Goal: Task Accomplishment & Management: Use online tool/utility

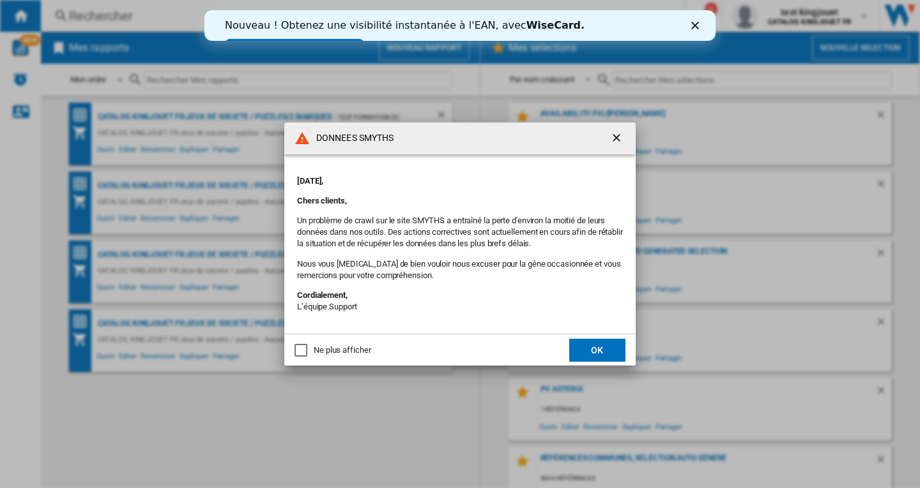
click at [617, 136] on ng-md-icon "getI18NText('BUTTONS.CLOSE_DIALOG')" at bounding box center [617, 139] width 15 height 15
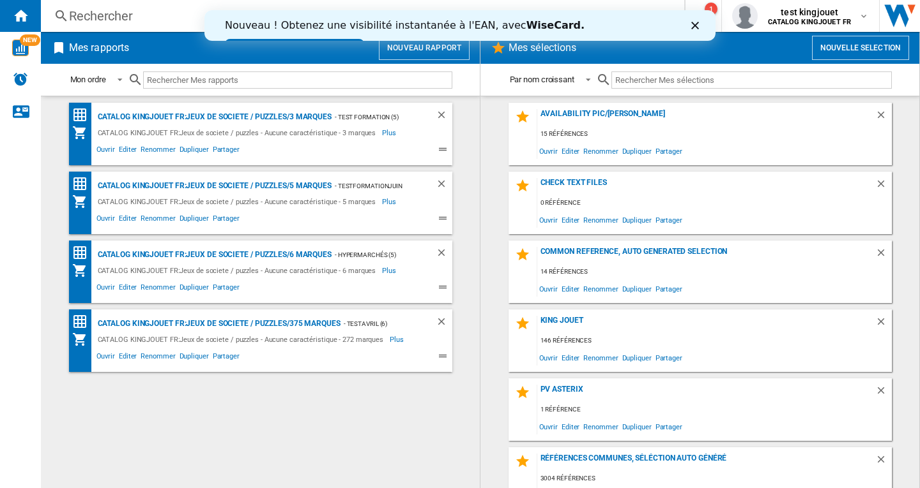
click at [695, 26] on polygon "Fermer" at bounding box center [695, 26] width 8 height 8
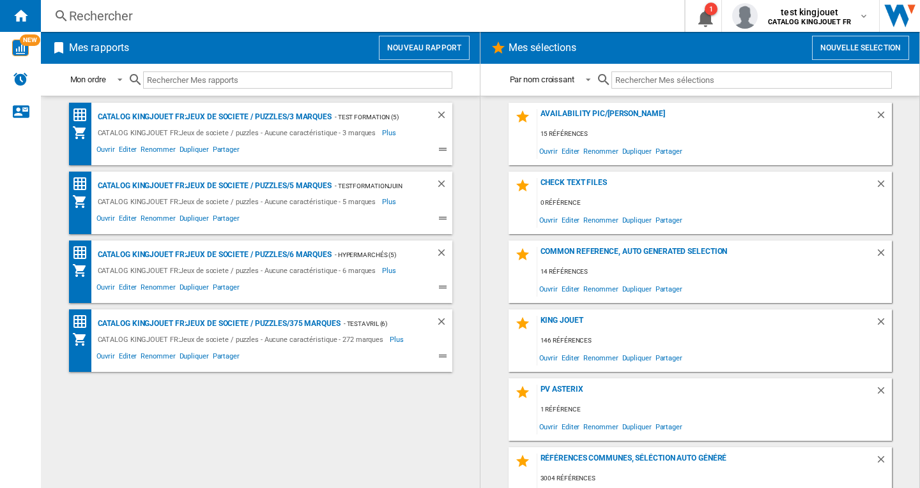
click at [889, 45] on button "Nouvelle selection" at bounding box center [860, 48] width 97 height 24
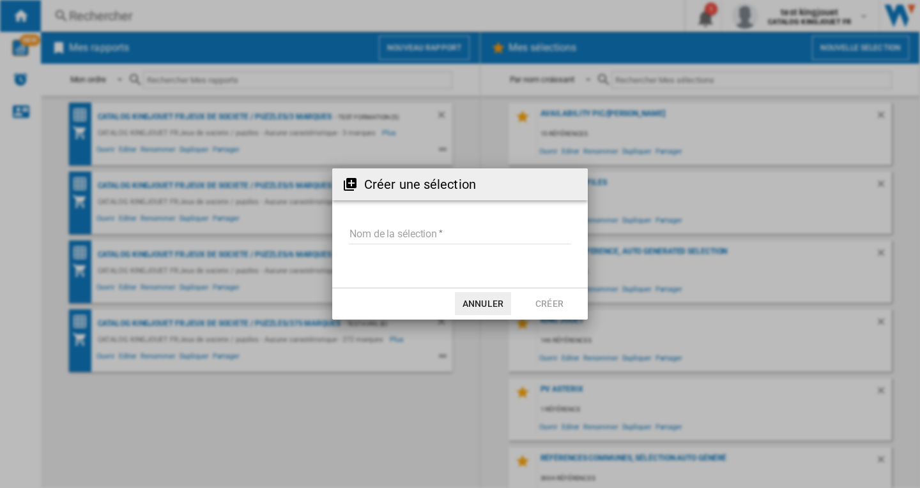
click at [413, 241] on input "Nom de la sélection" at bounding box center [460, 234] width 222 height 19
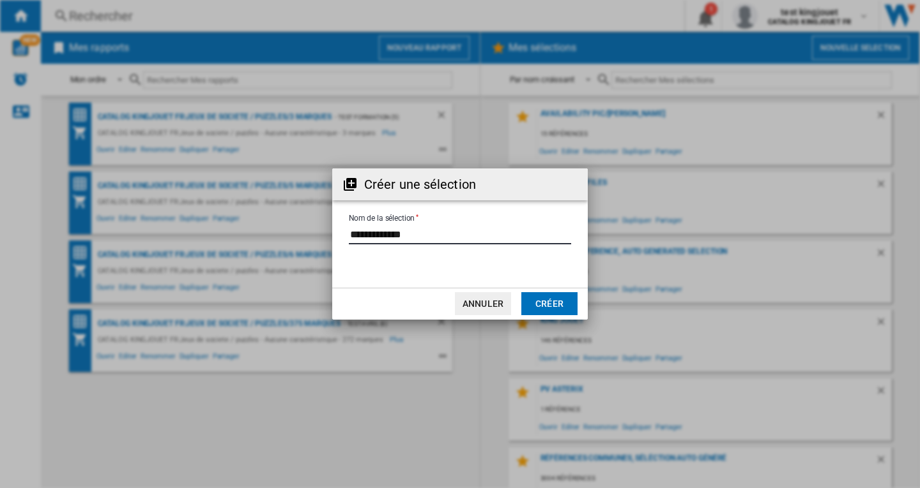
type input "**********"
drag, startPoint x: 540, startPoint y: 301, endPoint x: 533, endPoint y: 287, distance: 15.1
click at [541, 301] on button "Créer" at bounding box center [549, 303] width 56 height 23
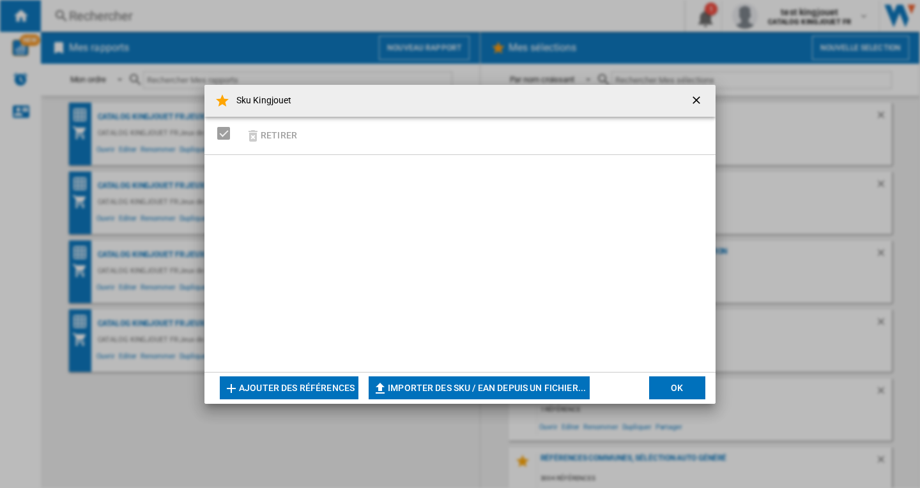
click at [423, 384] on button "Importer des SKU / EAN depuis un fichier..." at bounding box center [478, 388] width 221 height 23
type input "**********"
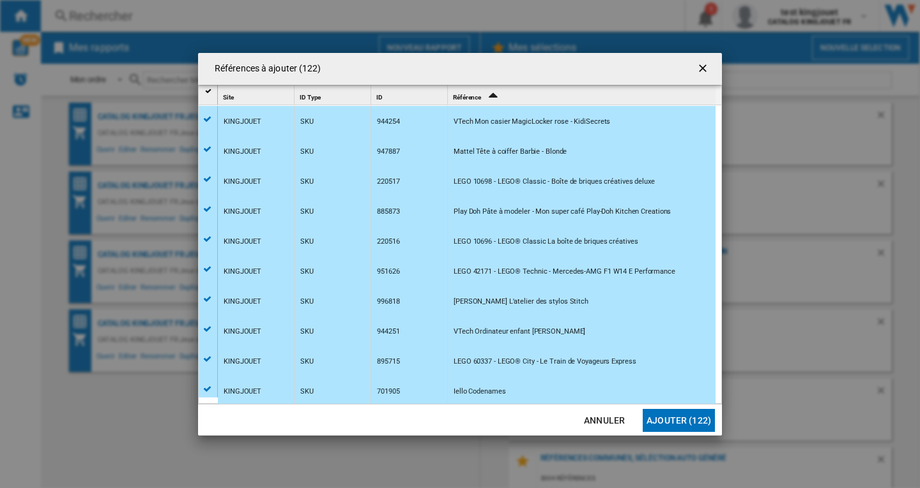
click at [678, 420] on button "Ajouter (122)" at bounding box center [678, 420] width 72 height 23
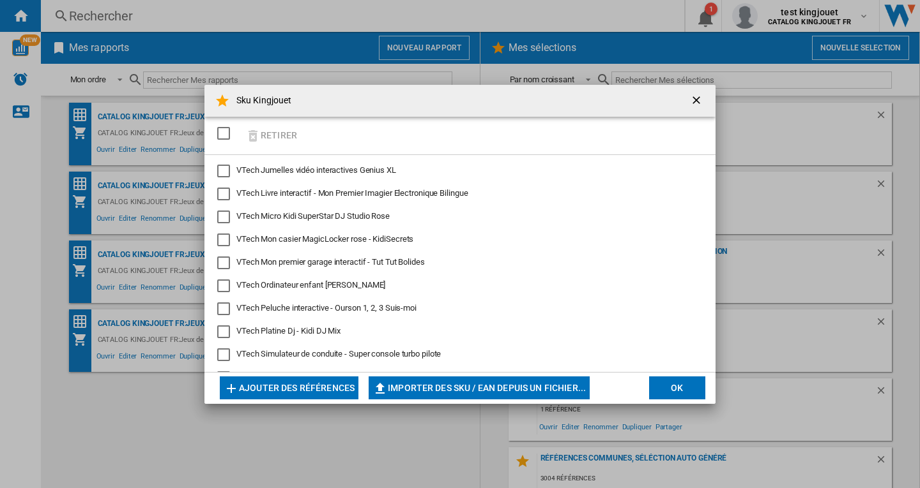
scroll to position [2600, 0]
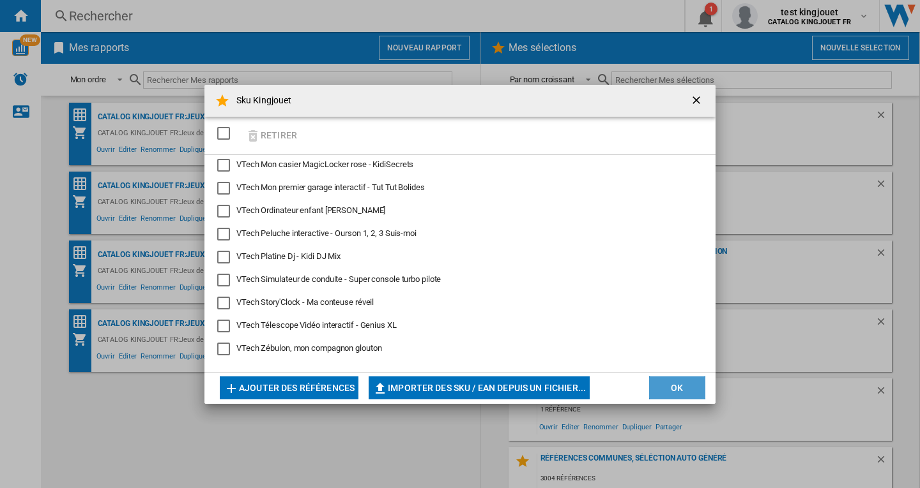
drag, startPoint x: 683, startPoint y: 386, endPoint x: 693, endPoint y: 374, distance: 15.5
click at [683, 386] on button "OK" at bounding box center [677, 388] width 56 height 23
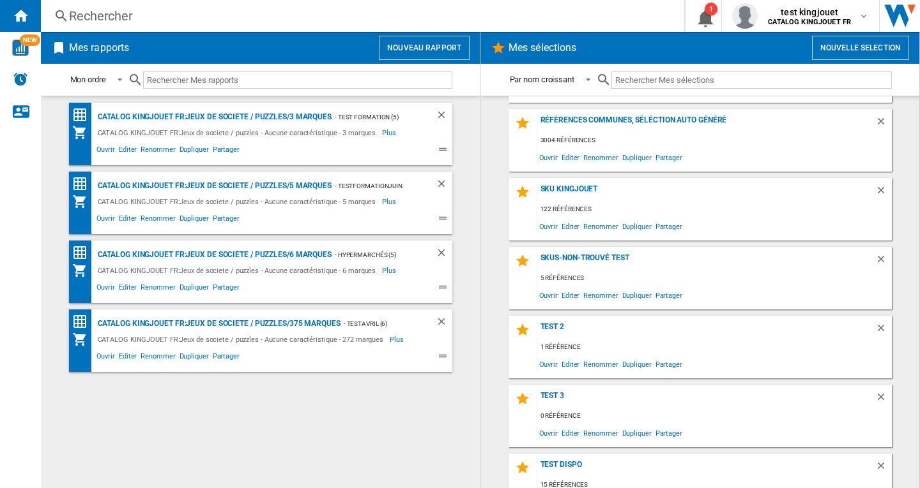
scroll to position [333, 0]
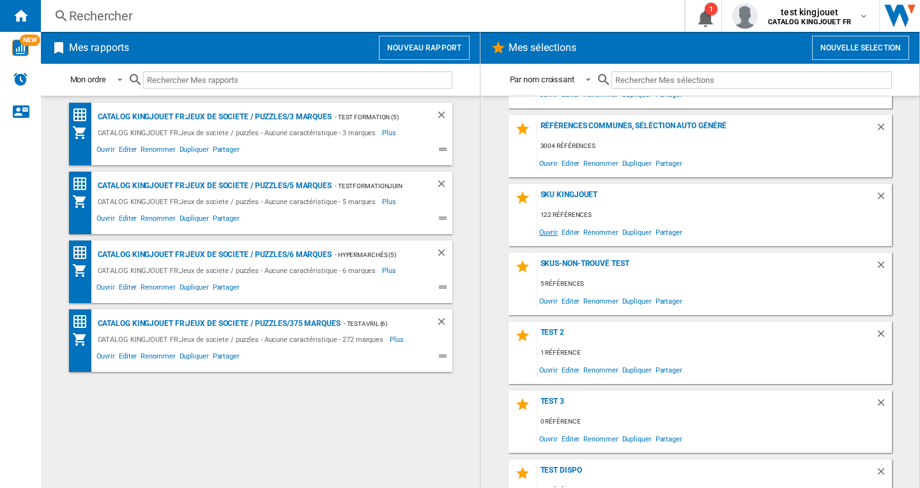
click at [545, 234] on span "Ouvrir" at bounding box center [548, 231] width 22 height 17
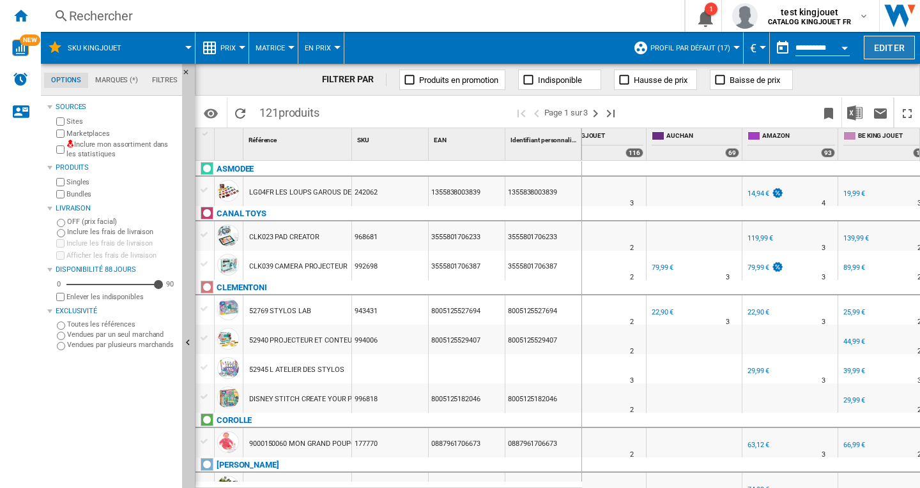
click at [885, 52] on button "Editer" at bounding box center [888, 48] width 51 height 24
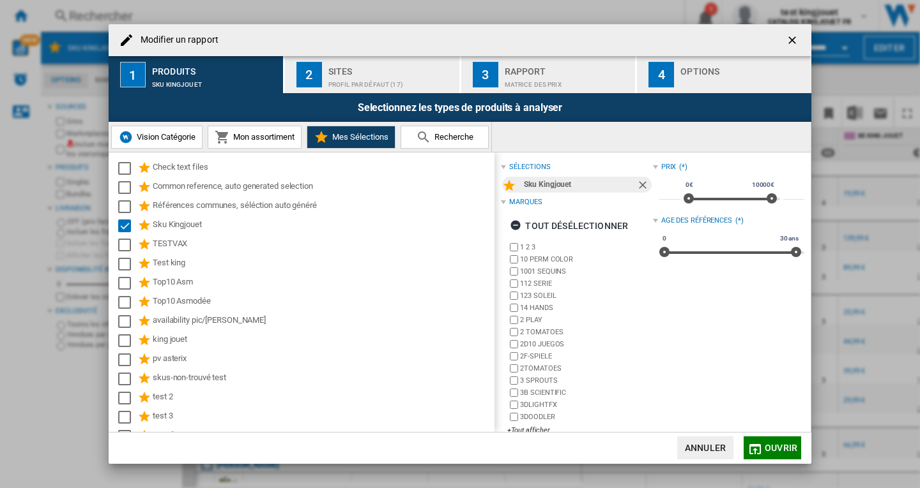
click at [365, 79] on div "Profil par défaut (17)" at bounding box center [391, 81] width 126 height 13
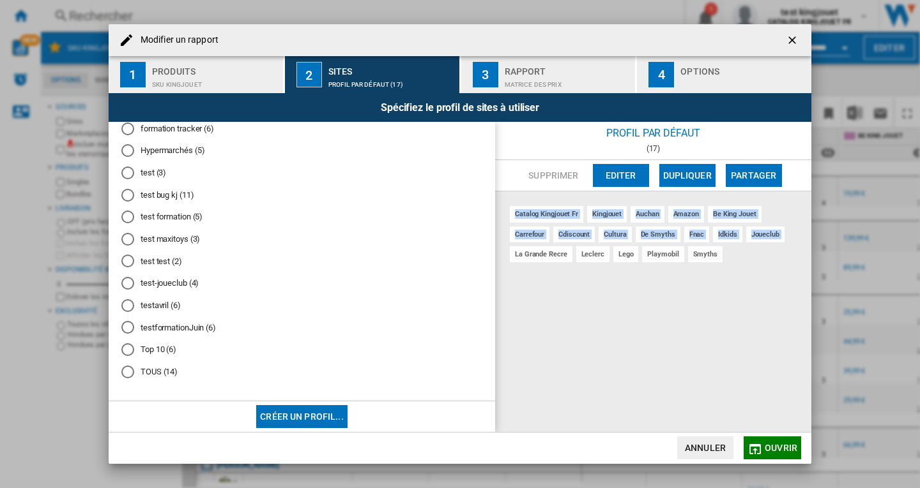
drag, startPoint x: 496, startPoint y: 245, endPoint x: 496, endPoint y: 210, distance: 35.1
click at [496, 210] on div "catalog kingjouet fr kingjouet auchan amazon be king jouet carrefour cdiscount …" at bounding box center [653, 312] width 316 height 241
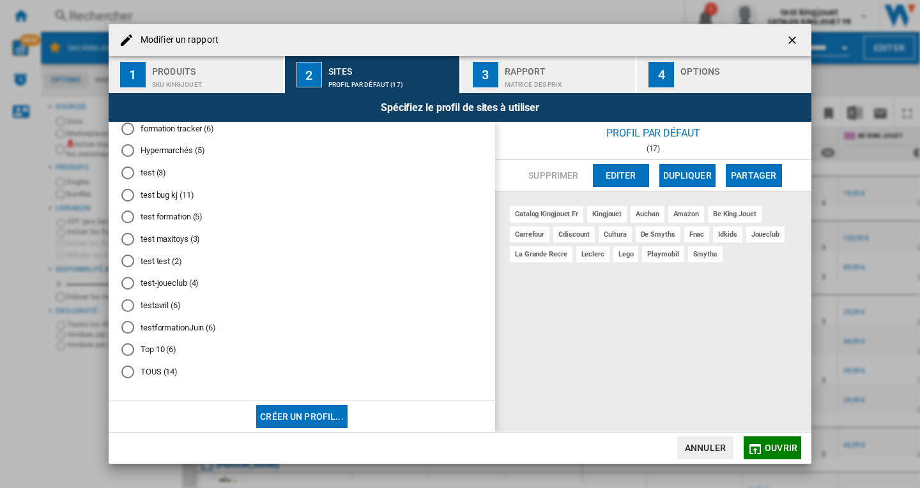
click at [335, 239] on md-radio-button "test maxitoys (3)" at bounding box center [301, 240] width 361 height 12
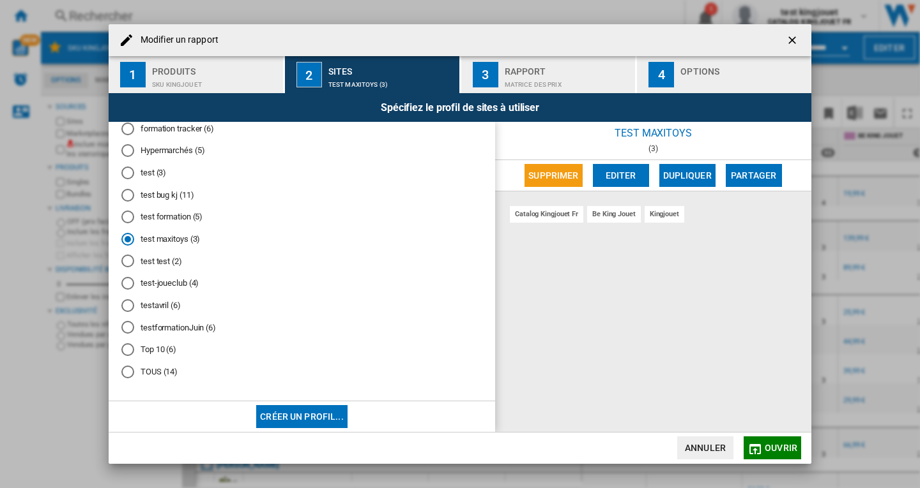
click at [160, 374] on md-radio-button "TOUS (14)" at bounding box center [301, 372] width 361 height 12
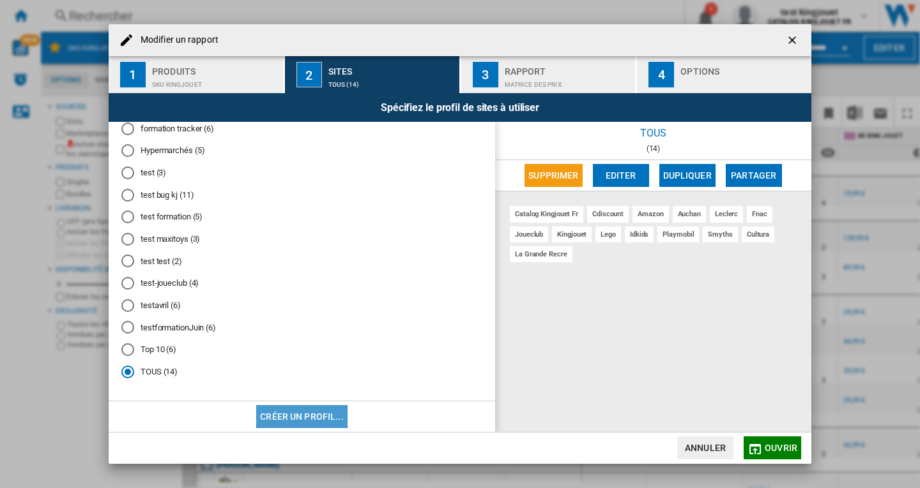
click at [326, 414] on button "Créer un profil..." at bounding box center [301, 416] width 91 height 23
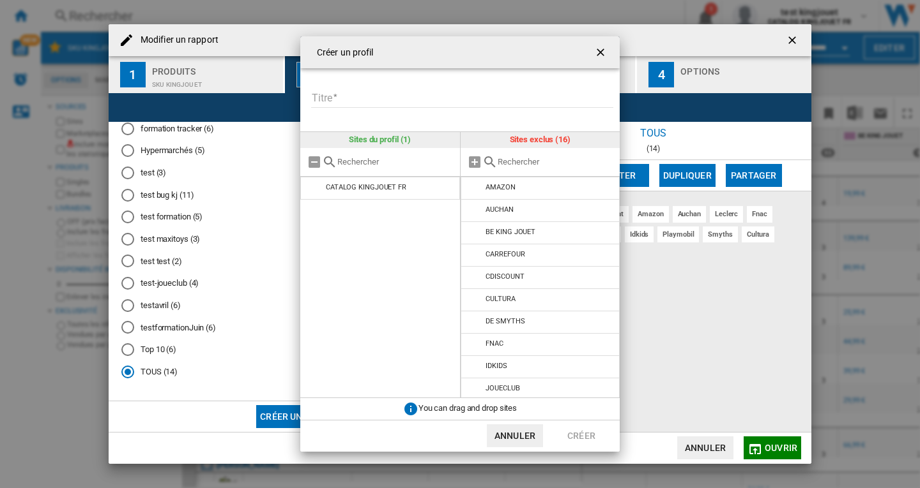
click at [377, 101] on input "Titre" at bounding box center [462, 98] width 302 height 19
type input "*"
type input "********"
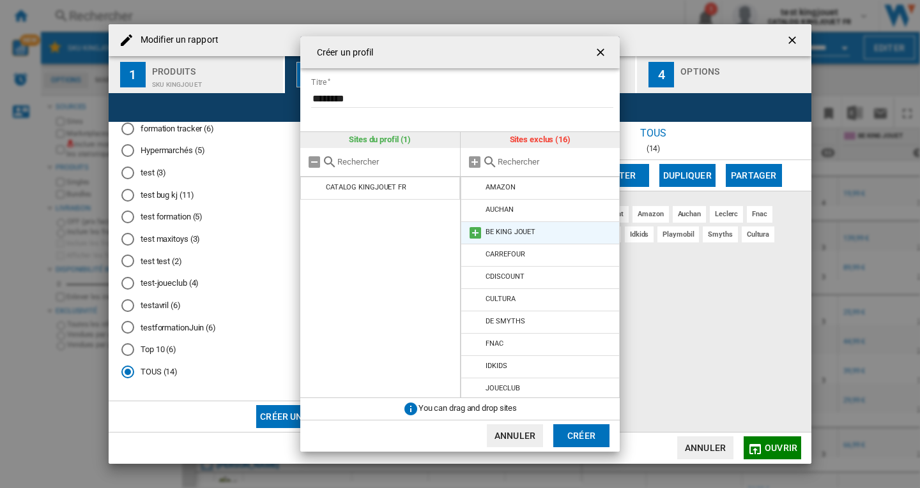
click at [473, 235] on md-icon at bounding box center [474, 232] width 15 height 15
click at [472, 234] on md-icon at bounding box center [474, 232] width 15 height 15
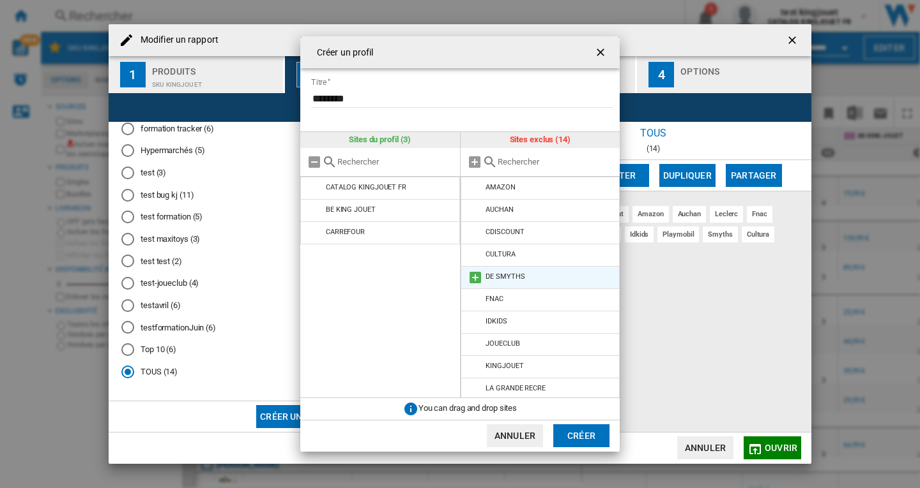
click at [476, 278] on md-icon at bounding box center [474, 277] width 15 height 15
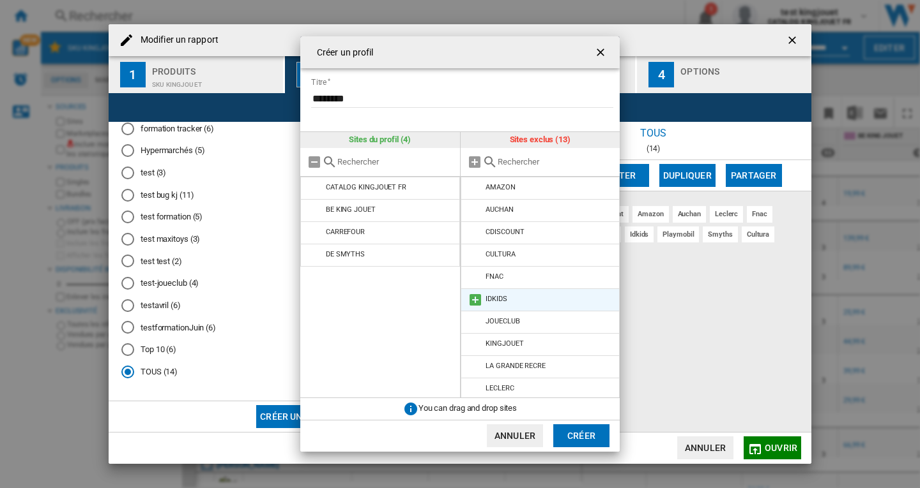
click at [478, 303] on md-icon at bounding box center [474, 299] width 15 height 15
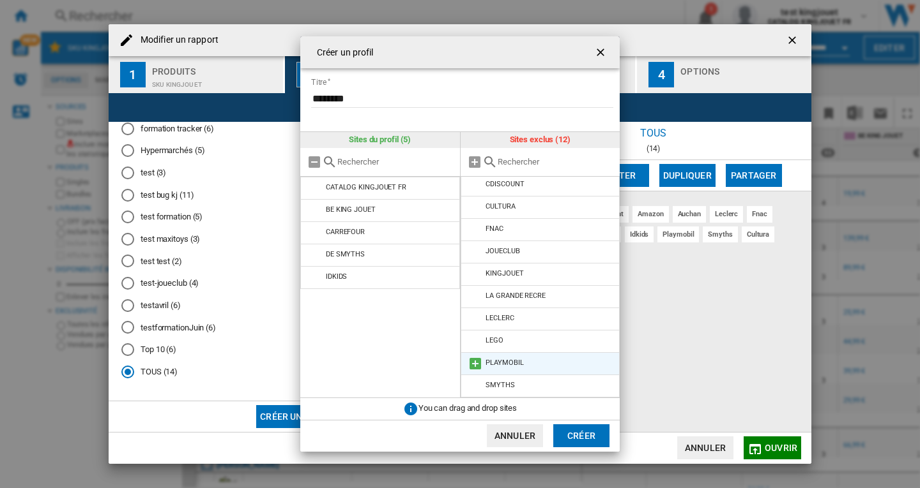
drag, startPoint x: 501, startPoint y: 363, endPoint x: 504, endPoint y: 368, distance: 6.9
click at [501, 363] on div "PLAYMOBIL" at bounding box center [504, 363] width 38 height 8
click at [474, 363] on md-icon at bounding box center [474, 363] width 15 height 15
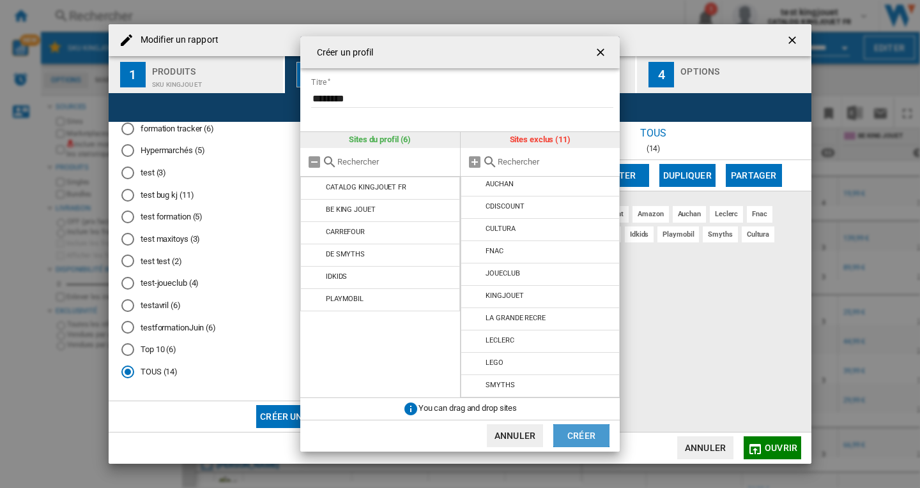
click at [586, 441] on button "Créer" at bounding box center [581, 436] width 56 height 23
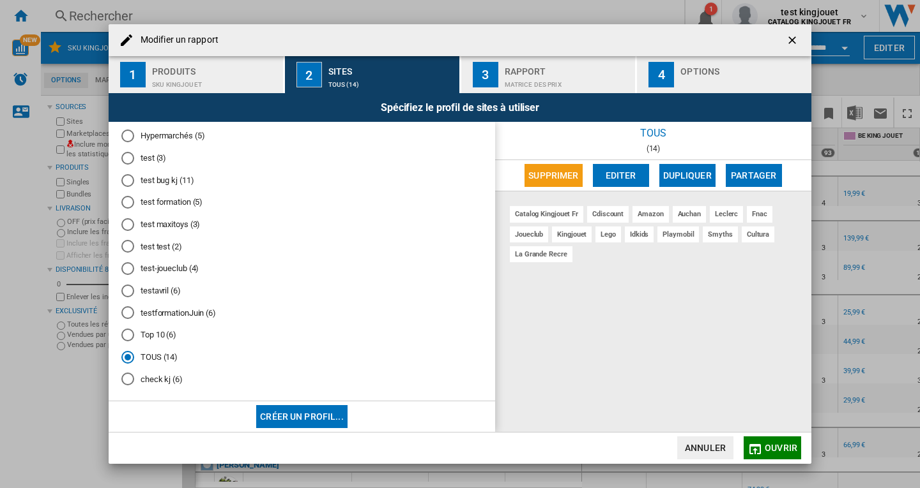
scroll to position [94, 0]
click at [143, 384] on md-radio-button "check kj (6)" at bounding box center [301, 379] width 361 height 12
click at [783, 448] on span "Ouvrir" at bounding box center [780, 448] width 33 height 10
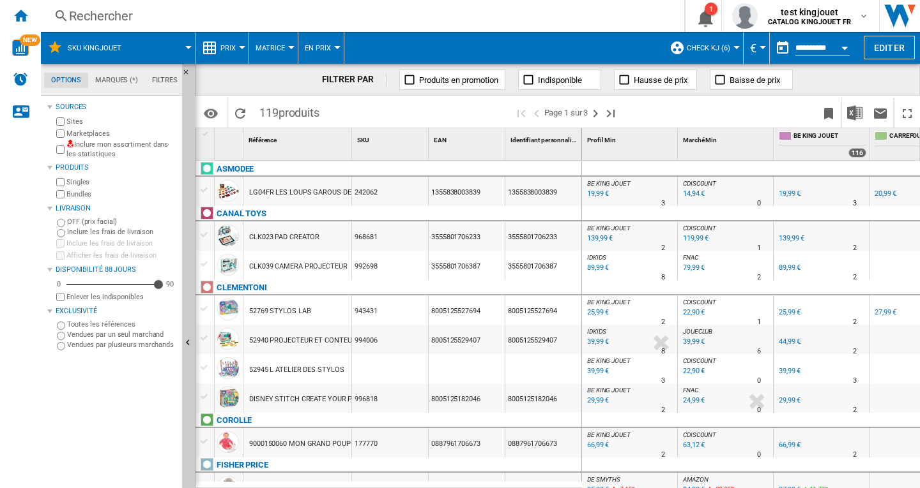
click at [100, 142] on label "Inclure mon assortiment dans les statistiques" at bounding box center [121, 150] width 110 height 20
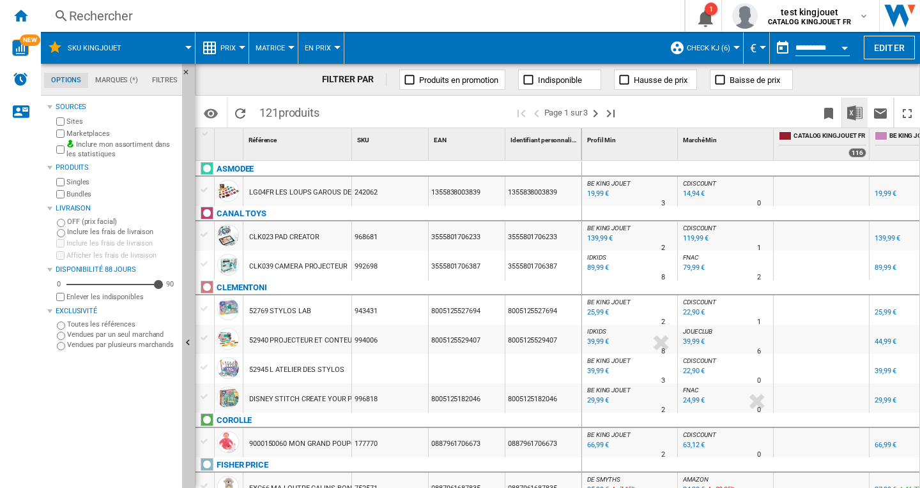
click at [854, 115] on img "Télécharger au format Excel" at bounding box center [854, 112] width 15 height 15
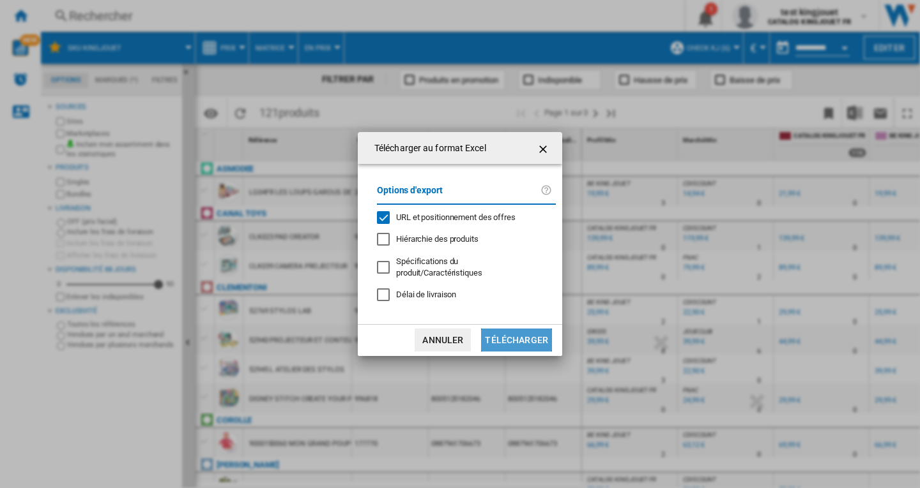
click at [527, 336] on button "Télécharger" at bounding box center [516, 340] width 71 height 23
